Goal: Information Seeking & Learning: Learn about a topic

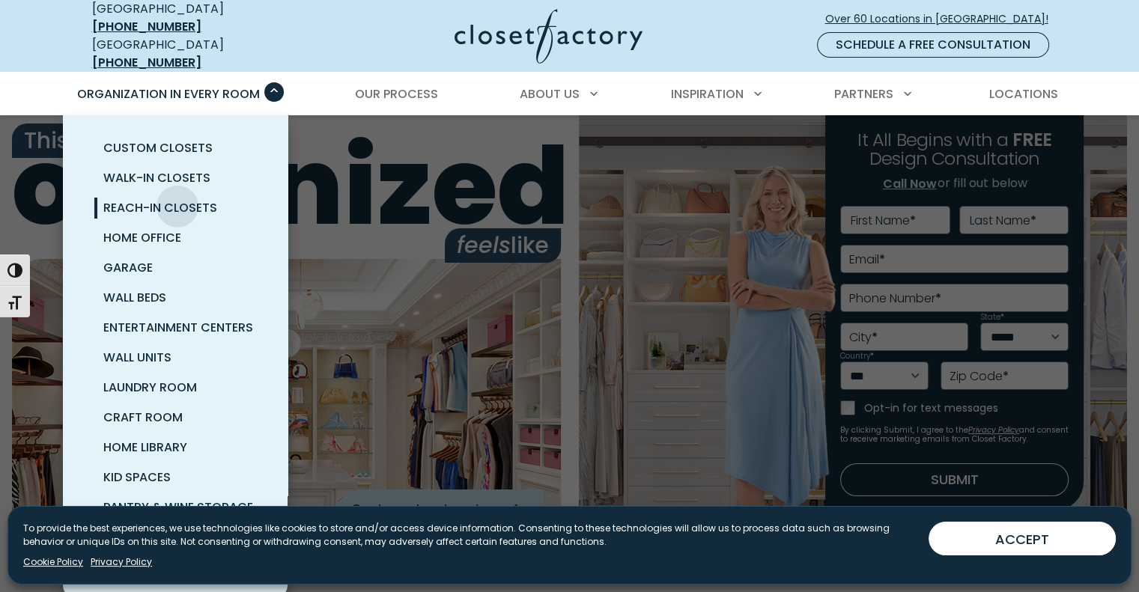
click at [177, 199] on span "Reach-In Closets" at bounding box center [160, 207] width 114 height 17
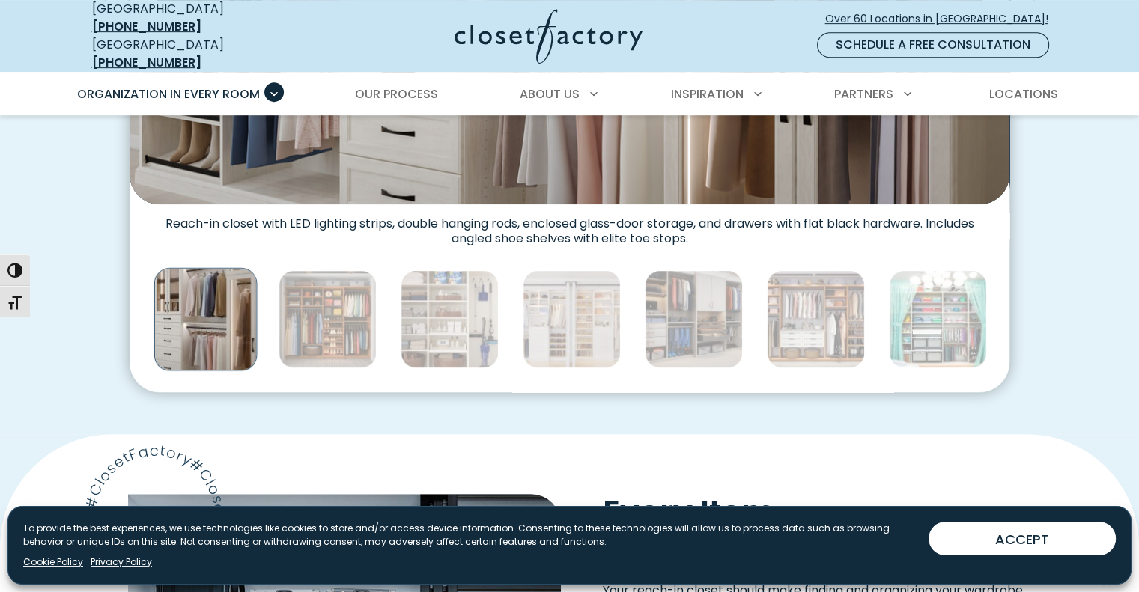
scroll to position [786, 0]
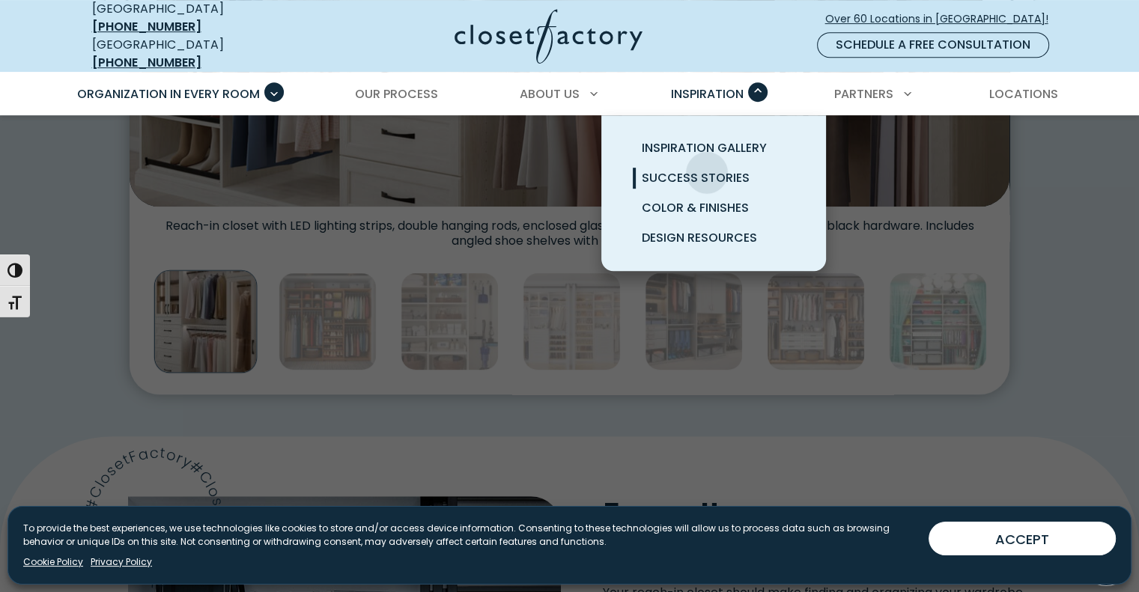
click at [707, 169] on span "Success Stories" at bounding box center [696, 177] width 108 height 17
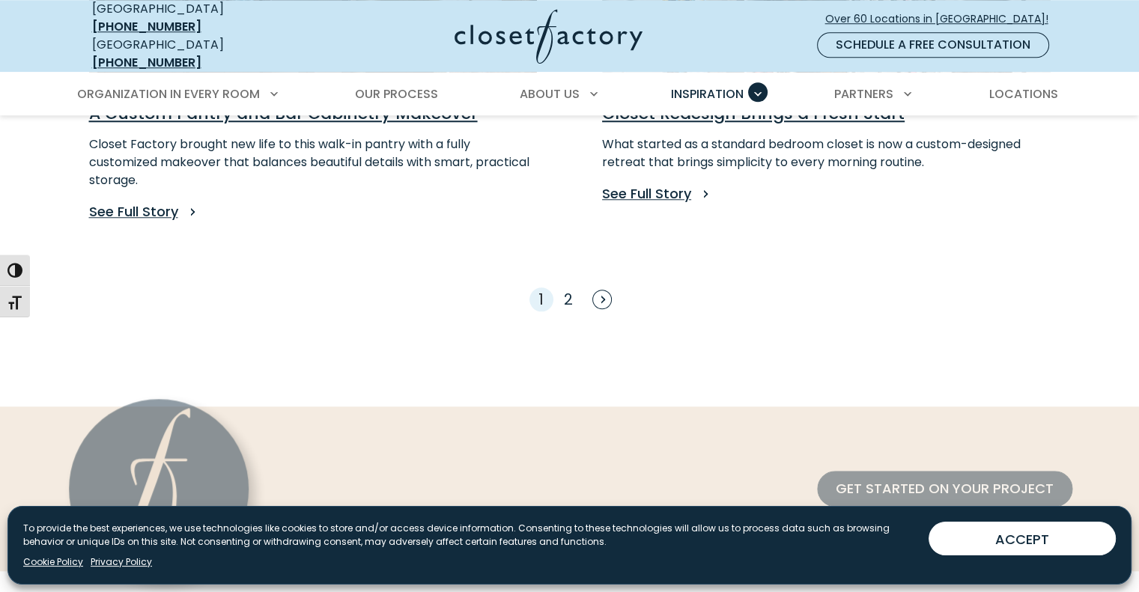
scroll to position [1497, 0]
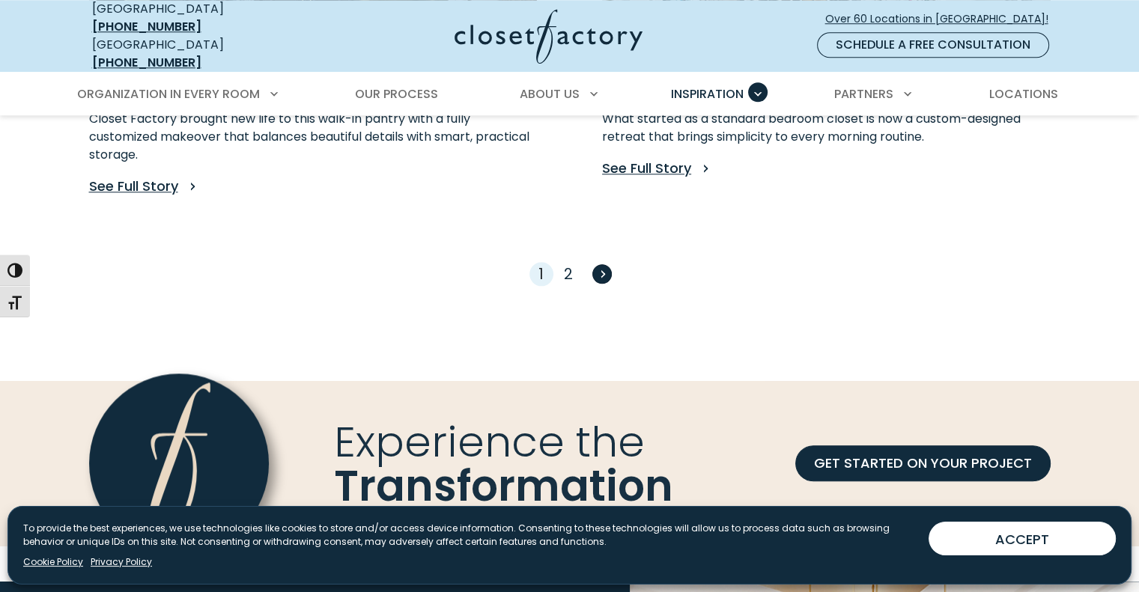
click at [600, 264] on span "Next" at bounding box center [601, 273] width 19 height 19
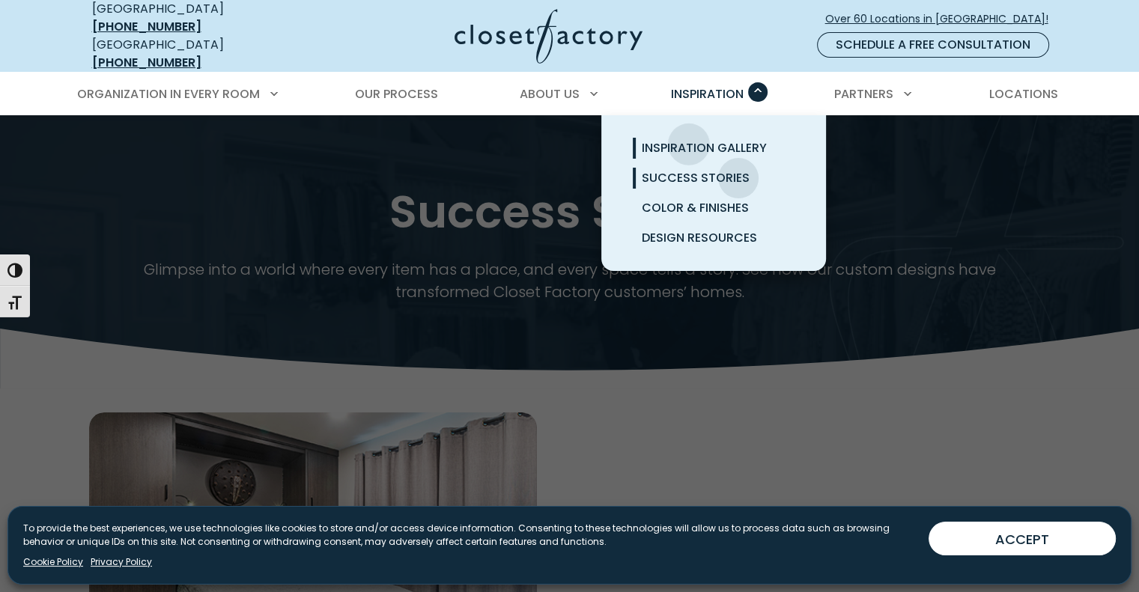
click at [687, 139] on span "Inspiration Gallery" at bounding box center [704, 147] width 125 height 17
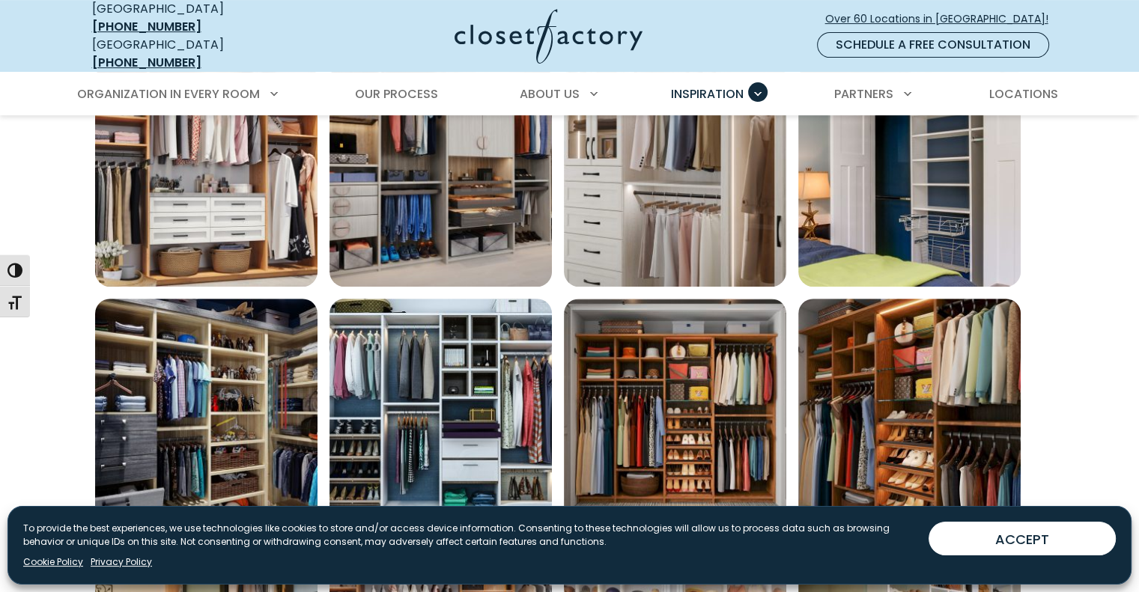
scroll to position [599, 0]
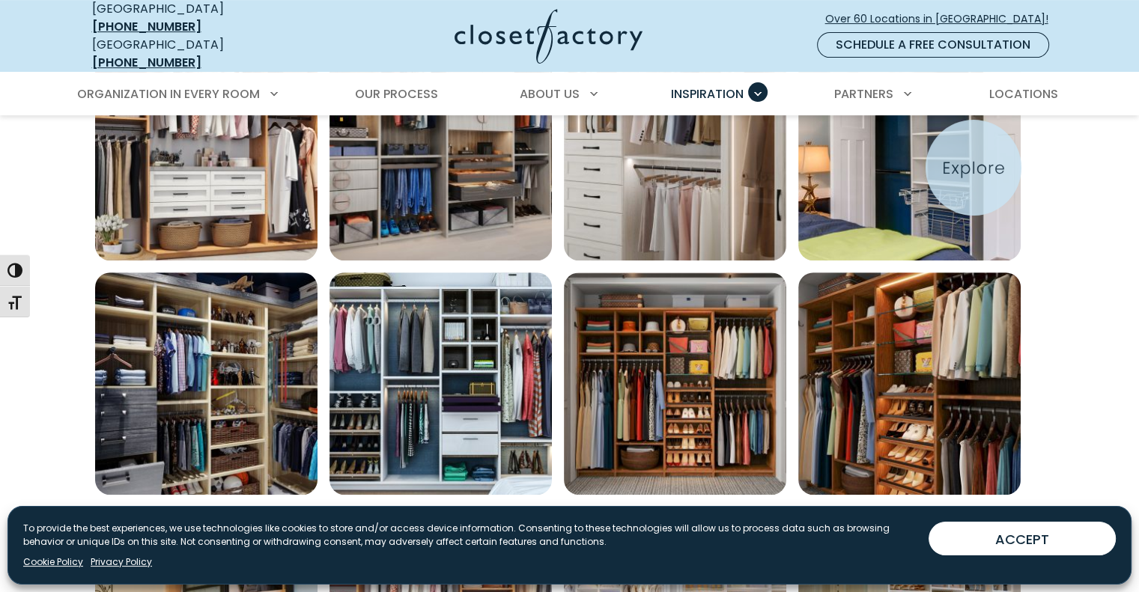
click at [972, 168] on img "Open inspiration gallery to preview enlarged image" at bounding box center [909, 149] width 222 height 222
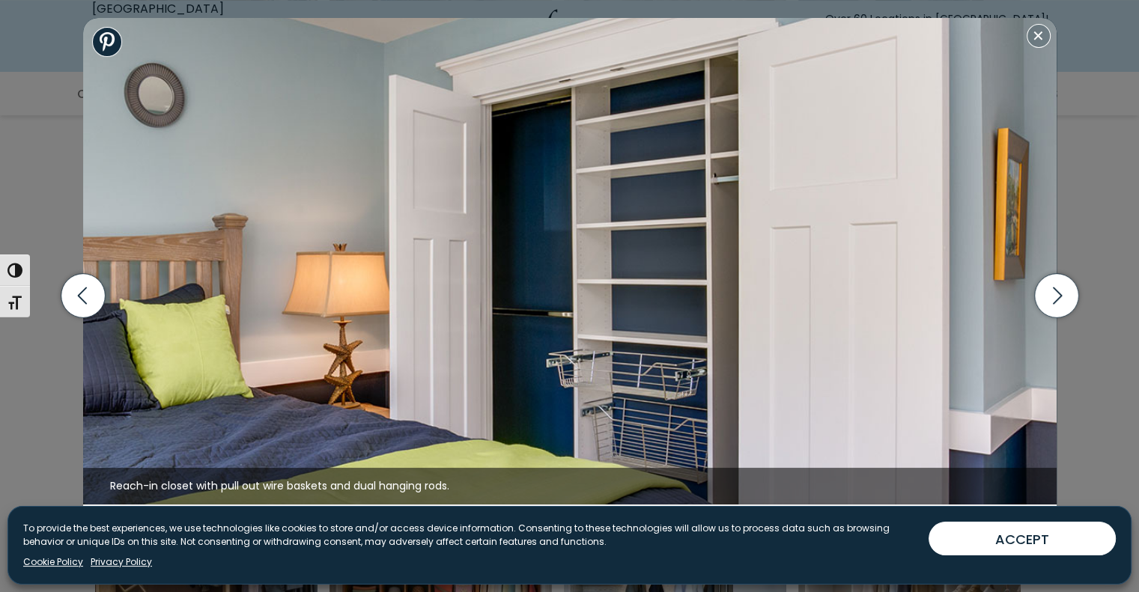
scroll to position [898, 0]
click at [1052, 291] on icon "button" at bounding box center [1056, 296] width 44 height 44
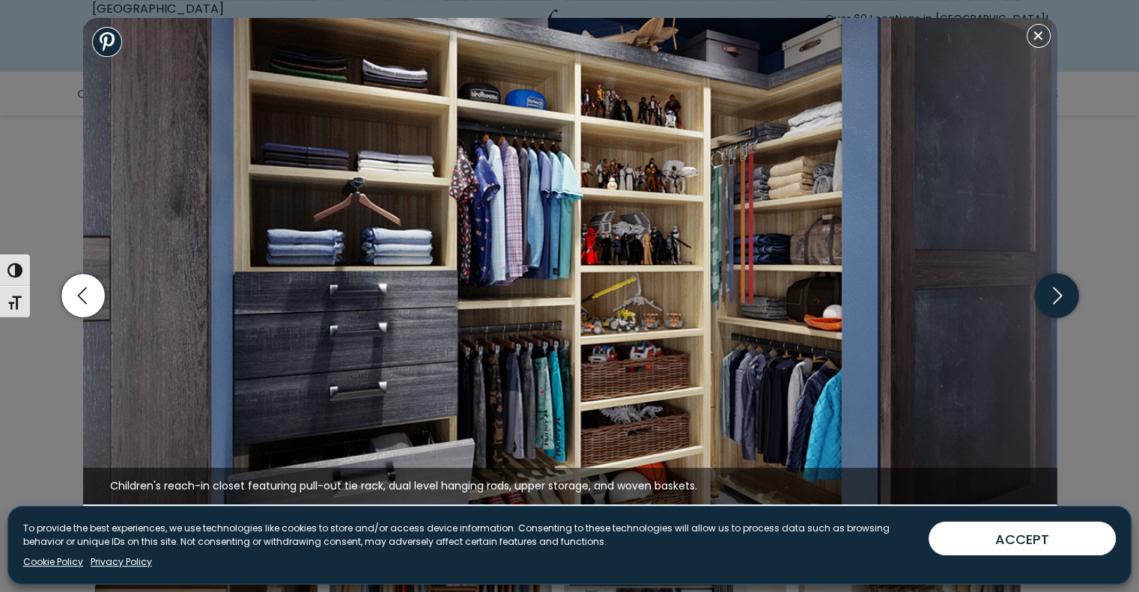
click at [1052, 291] on icon "button" at bounding box center [1056, 296] width 44 height 44
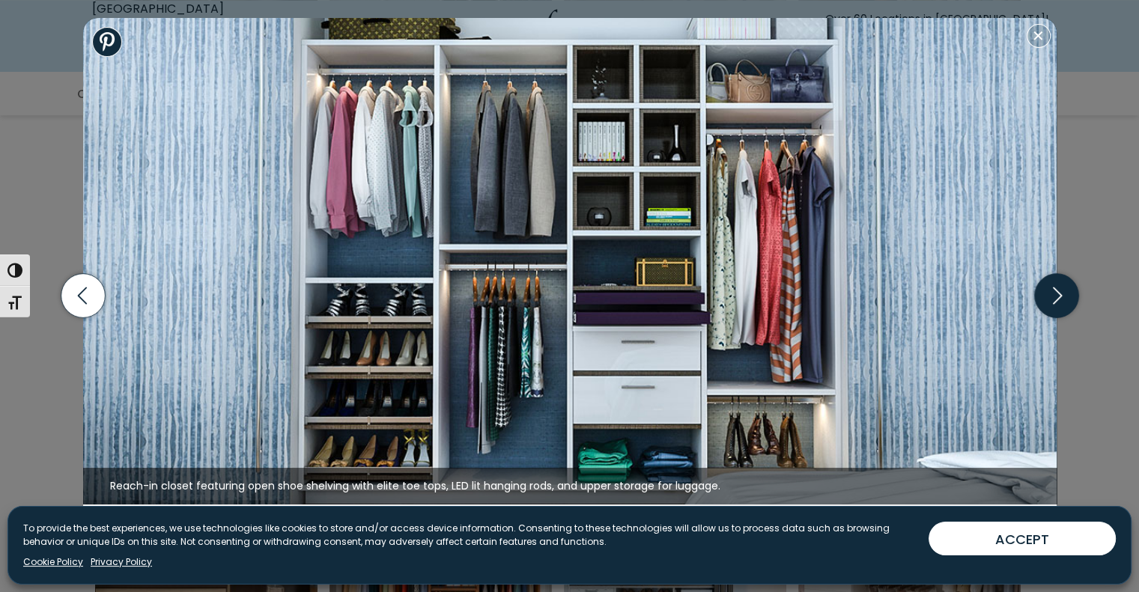
click at [1052, 291] on icon "button" at bounding box center [1056, 296] width 44 height 44
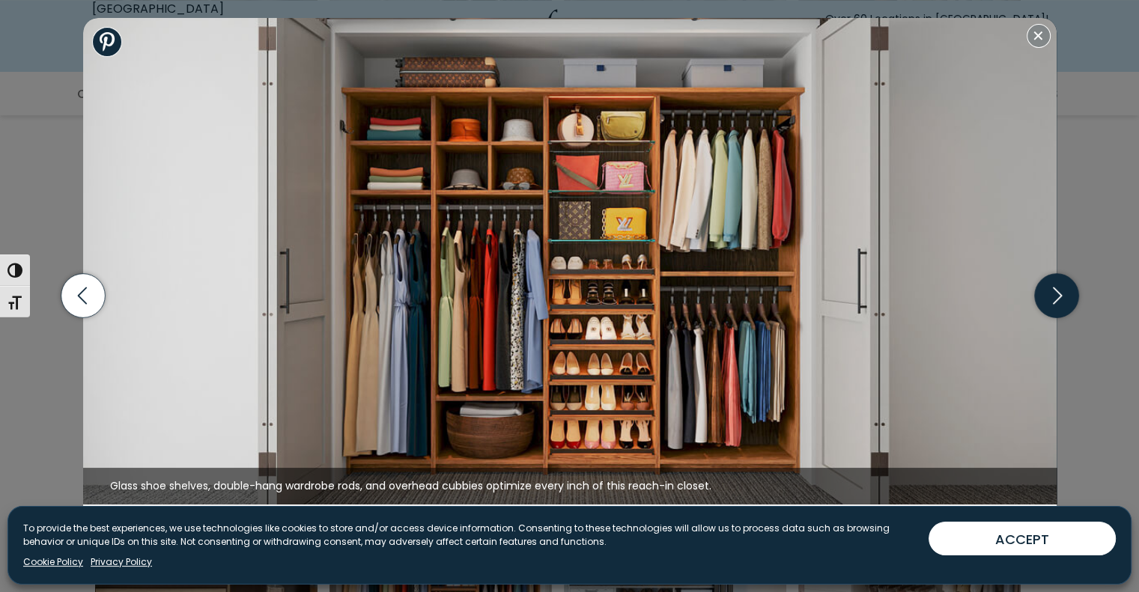
click at [1052, 291] on icon "button" at bounding box center [1056, 296] width 44 height 44
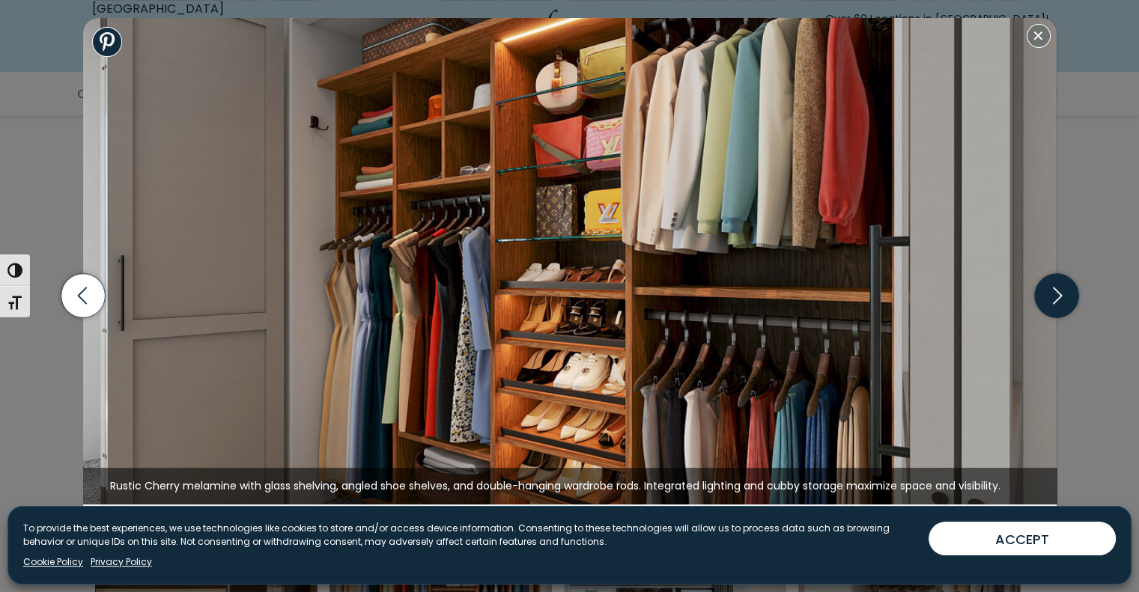
click at [1052, 291] on icon "button" at bounding box center [1056, 296] width 44 height 44
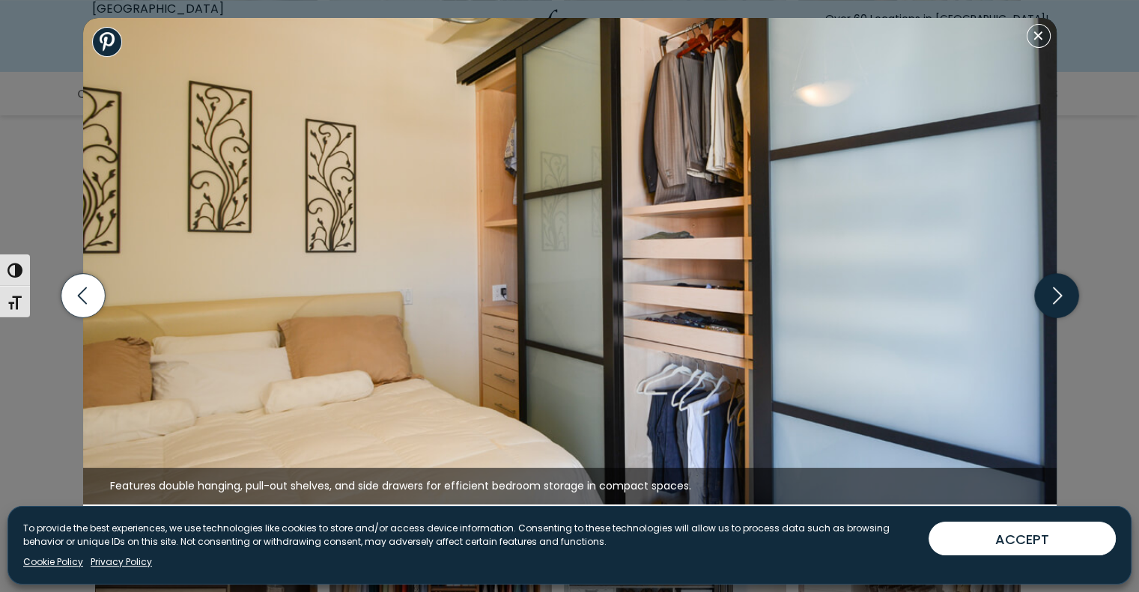
click at [1052, 291] on icon "button" at bounding box center [1056, 296] width 44 height 44
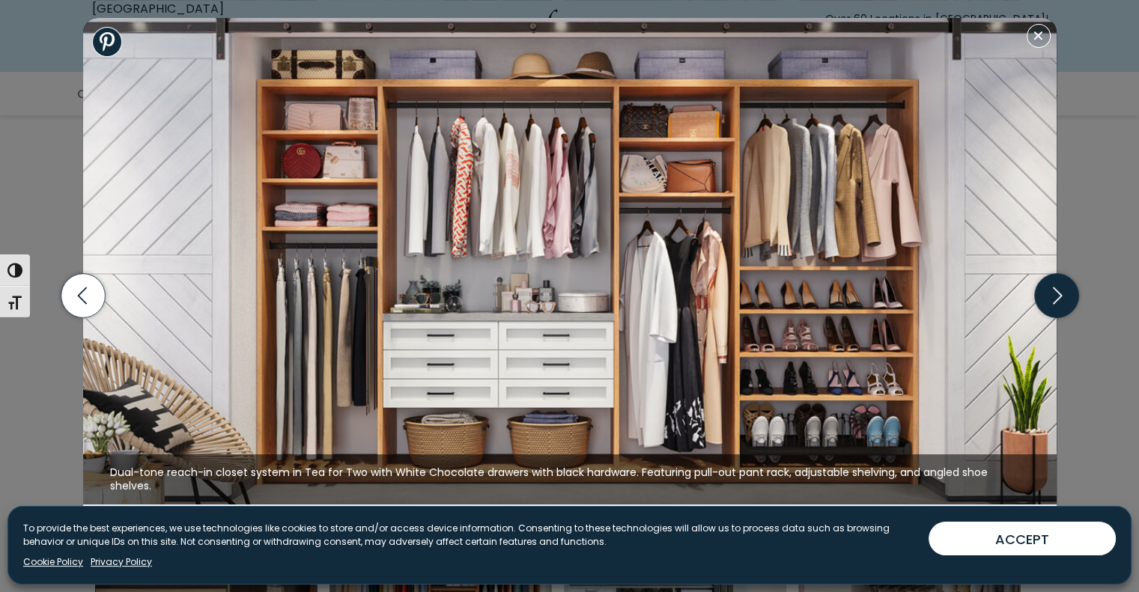
click at [1052, 291] on icon "button" at bounding box center [1056, 296] width 44 height 44
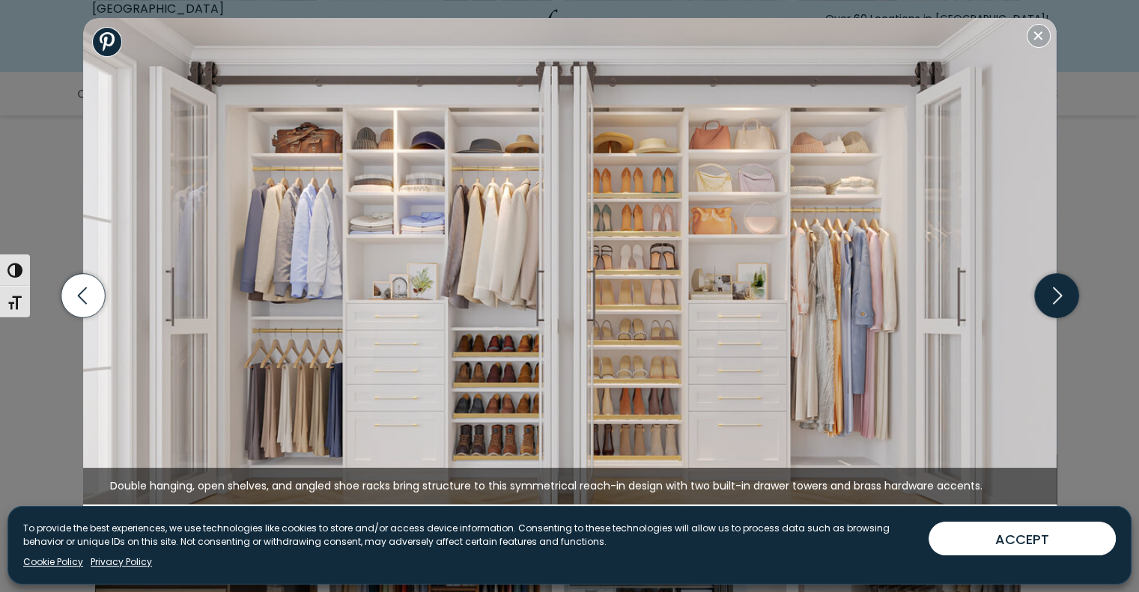
click at [1052, 291] on icon "button" at bounding box center [1056, 296] width 44 height 44
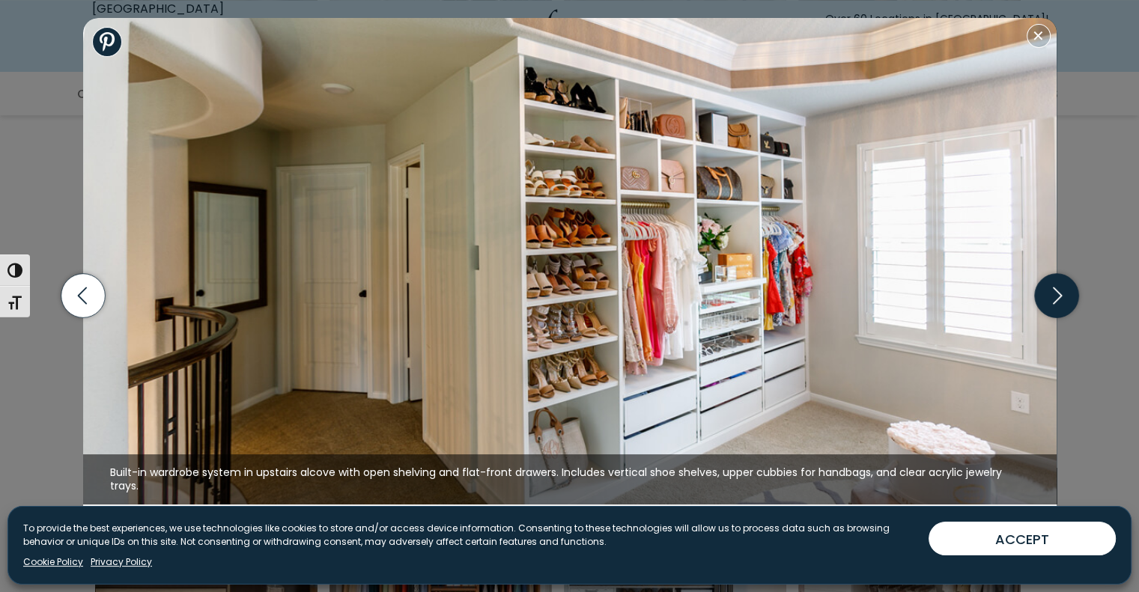
click at [1052, 291] on icon "button" at bounding box center [1056, 296] width 44 height 44
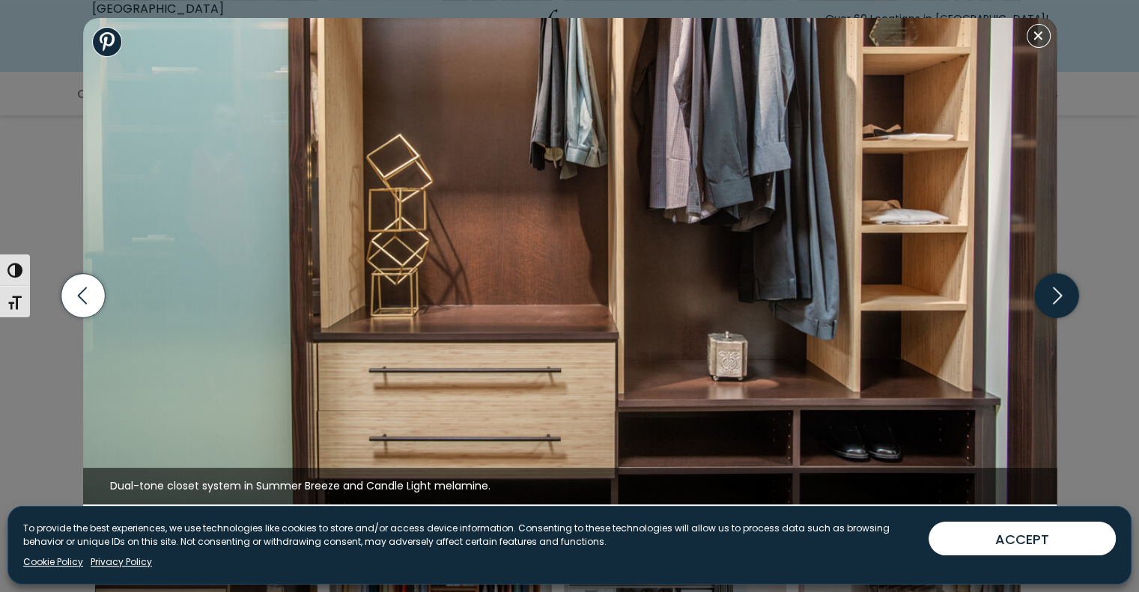
click at [1052, 291] on icon "button" at bounding box center [1056, 296] width 44 height 44
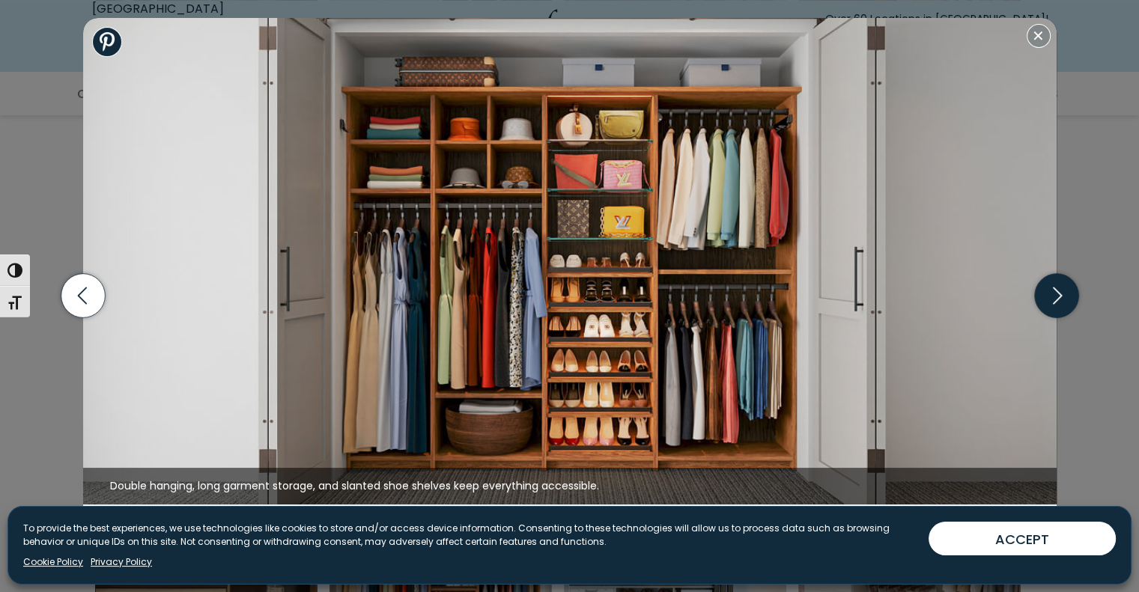
click at [1052, 291] on icon "button" at bounding box center [1056, 296] width 44 height 44
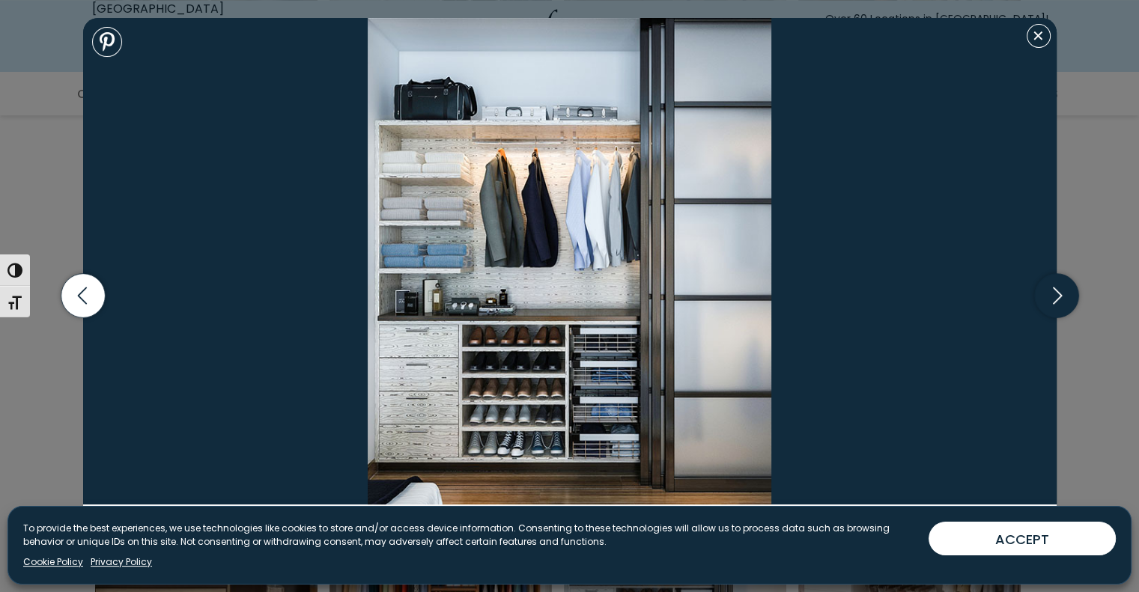
click at [1052, 291] on icon "button" at bounding box center [1056, 296] width 44 height 44
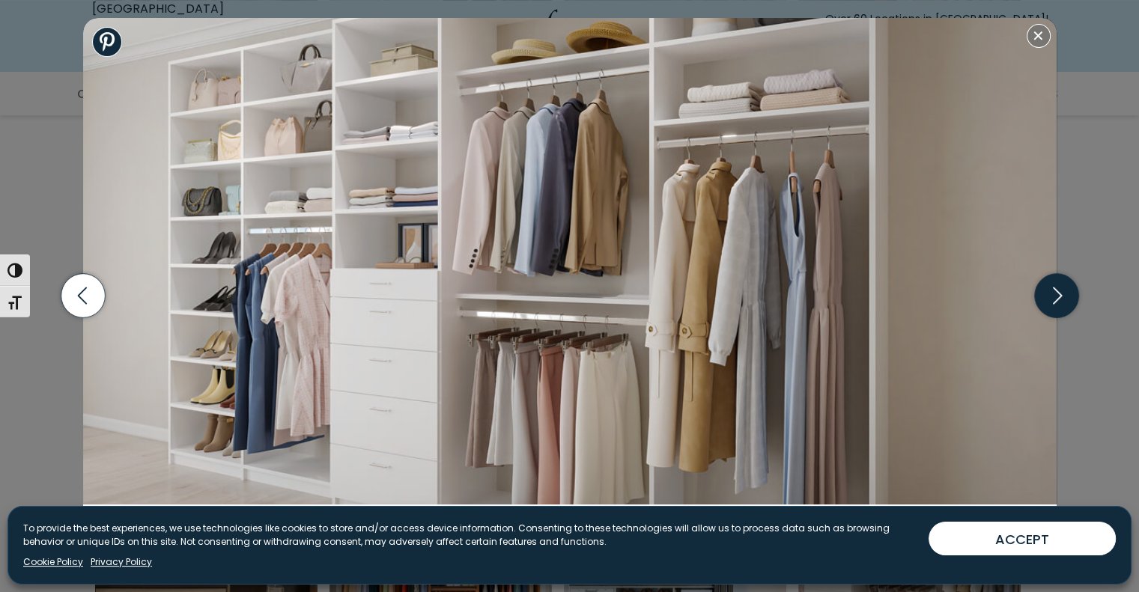
click at [1052, 291] on icon "button" at bounding box center [1056, 296] width 44 height 44
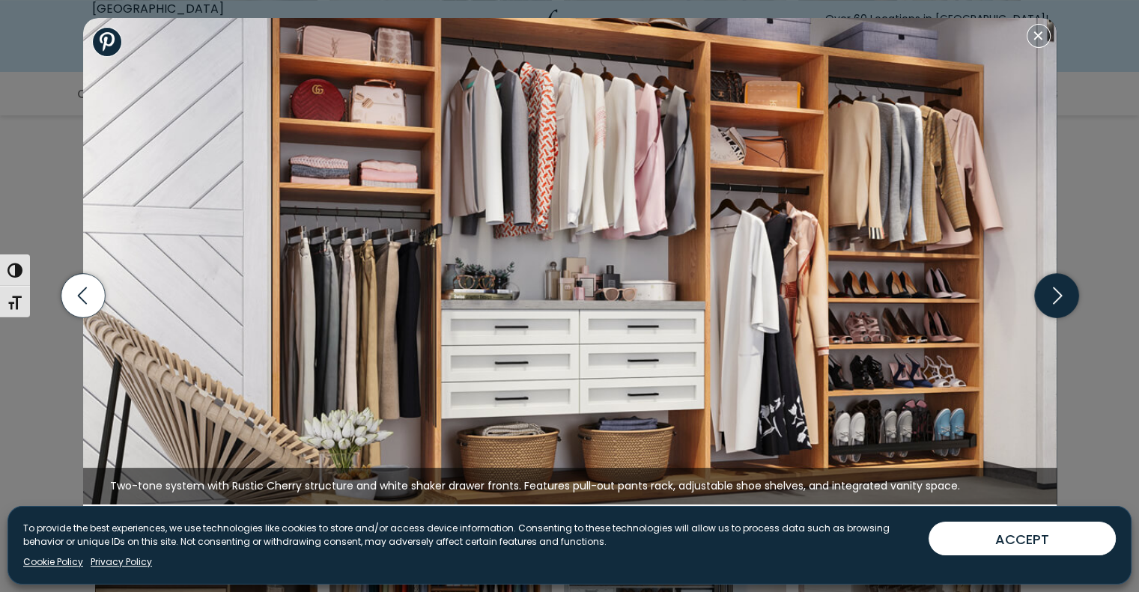
click at [1052, 291] on icon "button" at bounding box center [1056, 296] width 44 height 44
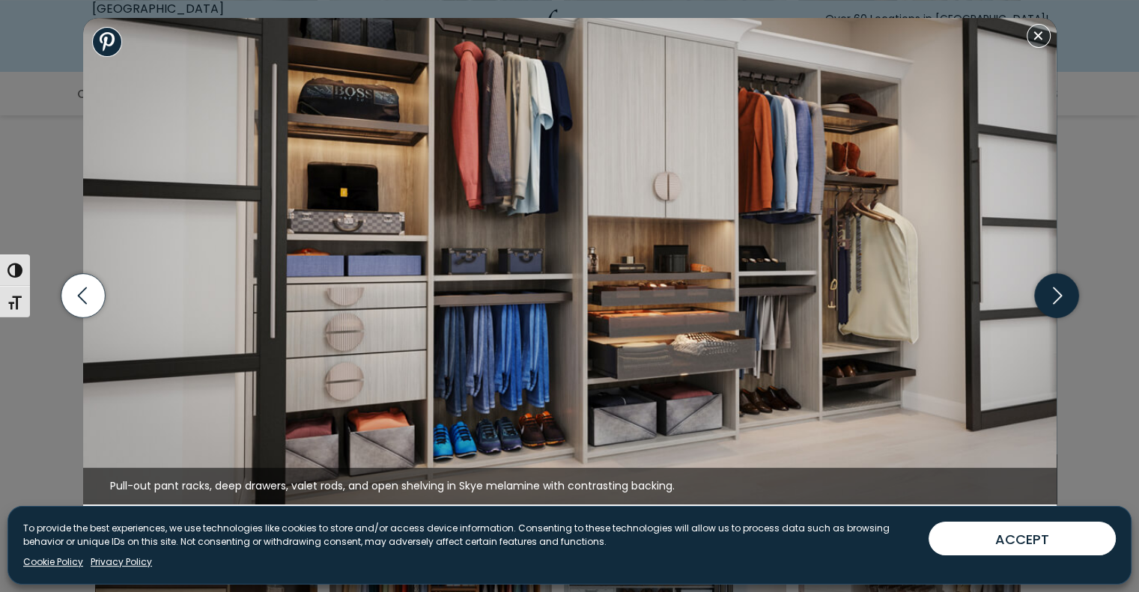
click at [1052, 291] on icon "button" at bounding box center [1056, 296] width 44 height 44
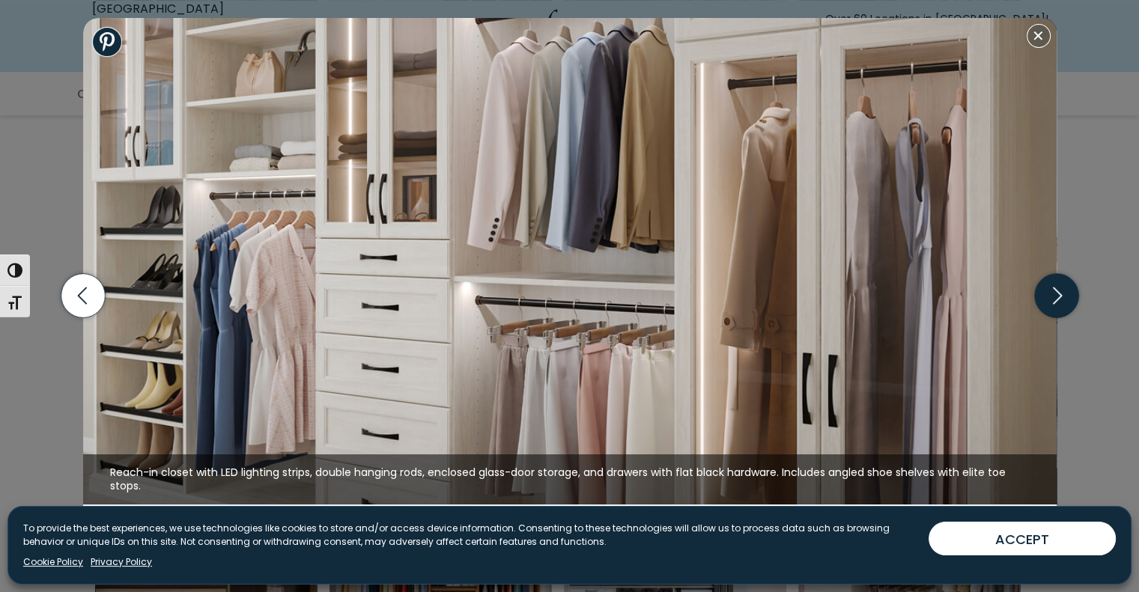
click at [1052, 291] on icon "button" at bounding box center [1056, 296] width 44 height 44
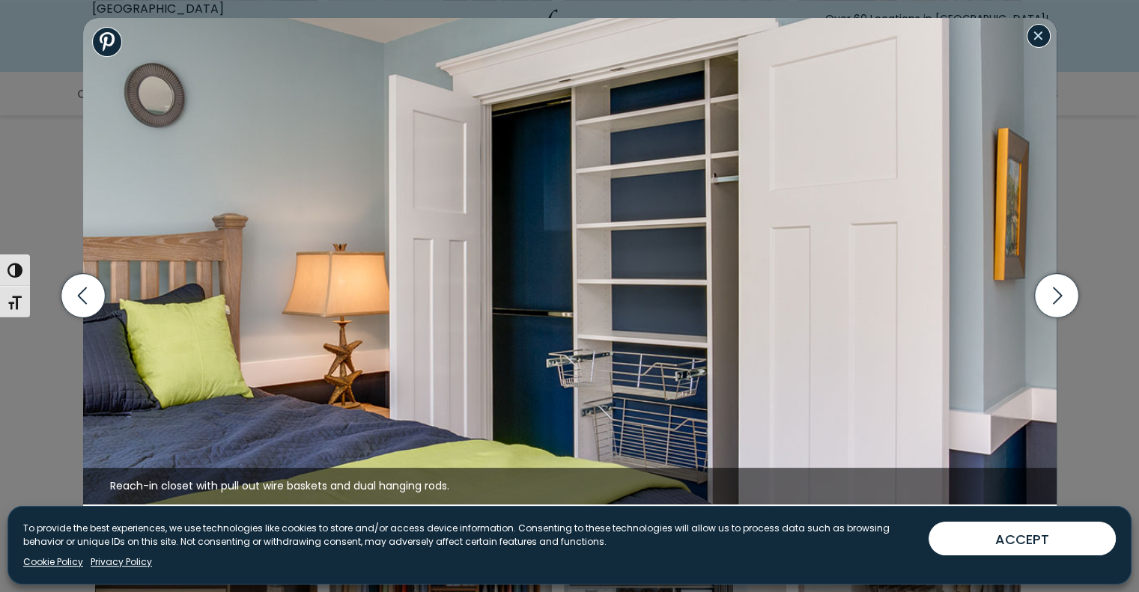
click at [1040, 38] on button "Close modal" at bounding box center [1038, 36] width 24 height 24
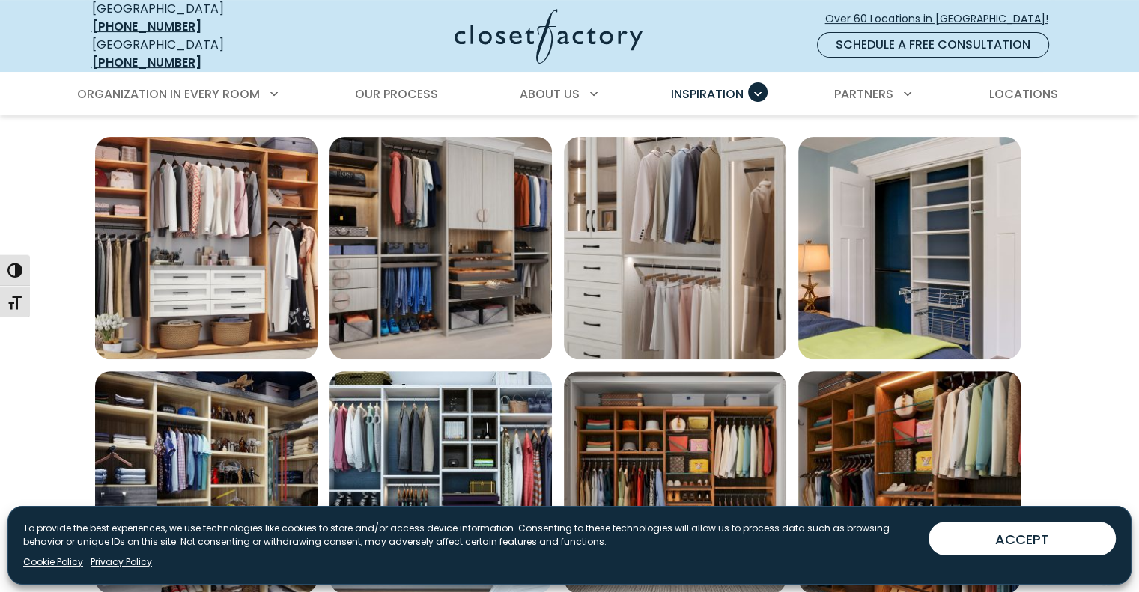
scroll to position [439, 0]
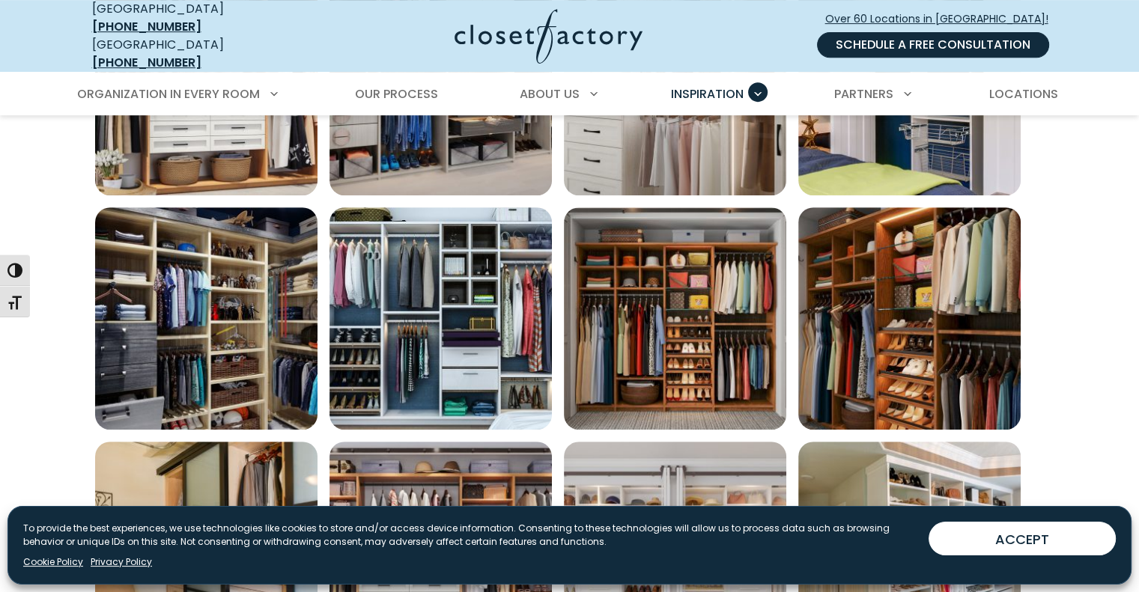
click at [890, 36] on link "Schedule a Free Consultation" at bounding box center [933, 44] width 232 height 25
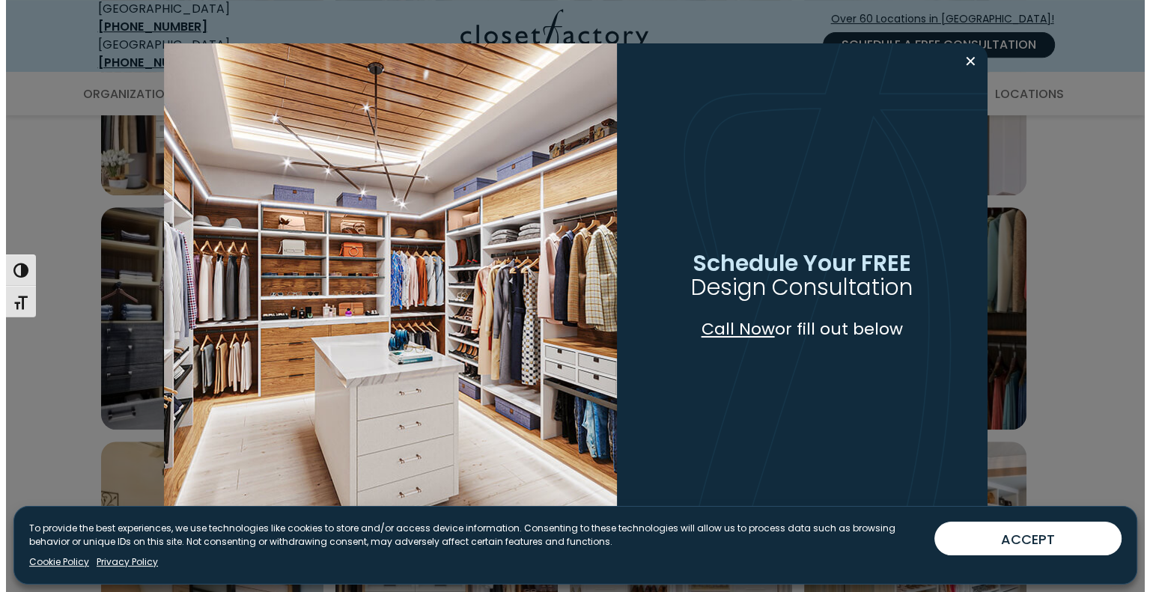
scroll to position [665, 0]
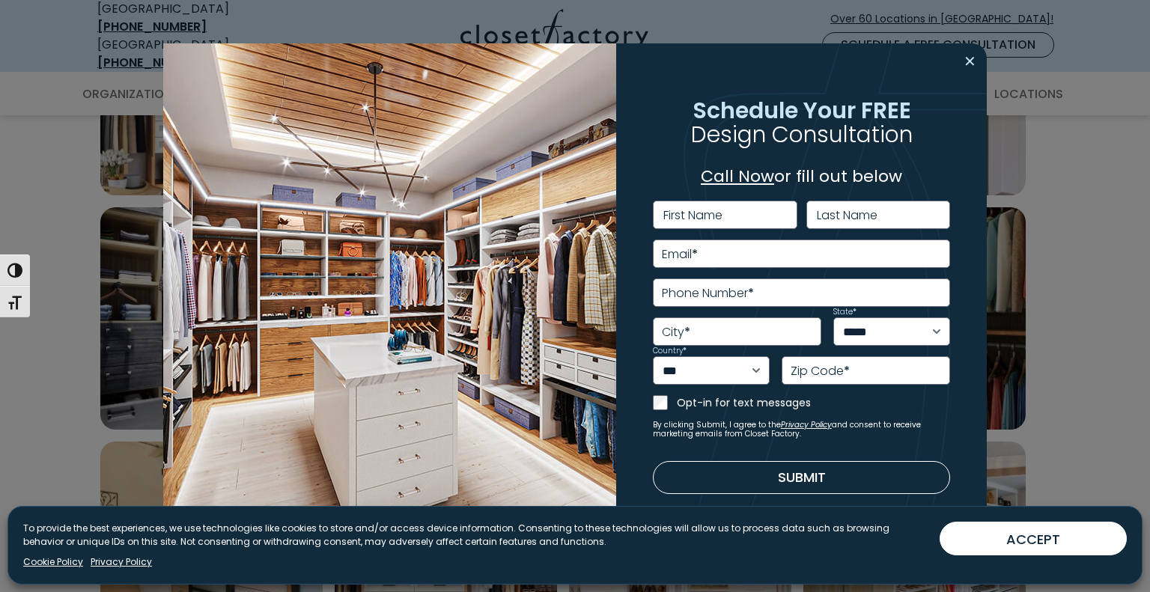
click at [969, 57] on button "Close modal" at bounding box center [970, 61] width 22 height 24
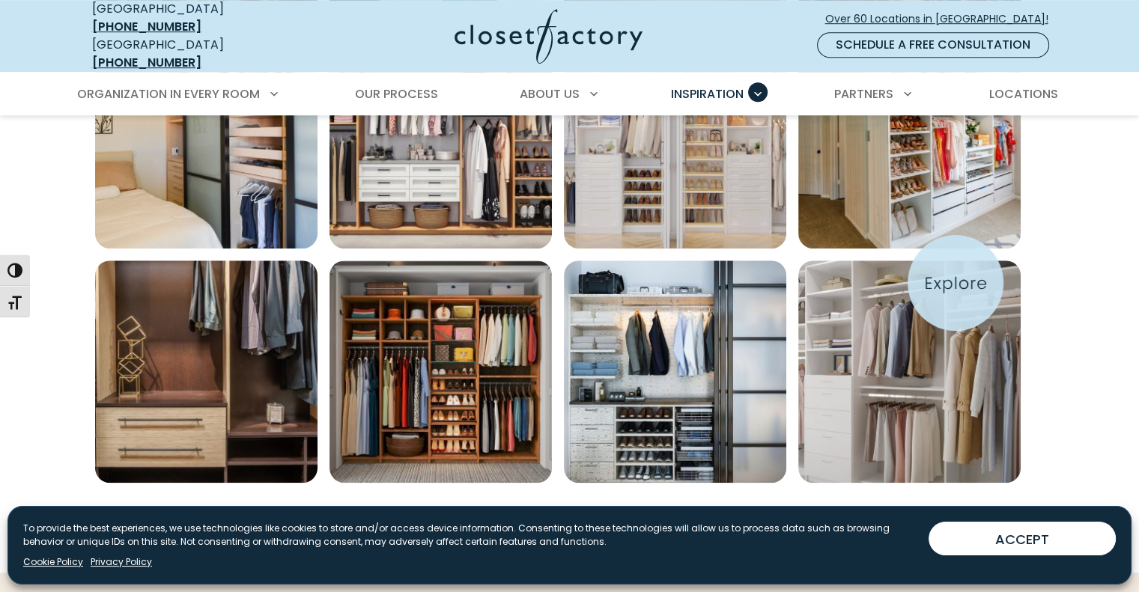
scroll to position [1113, 0]
